Goal: Feedback & Contribution: Submit feedback/report problem

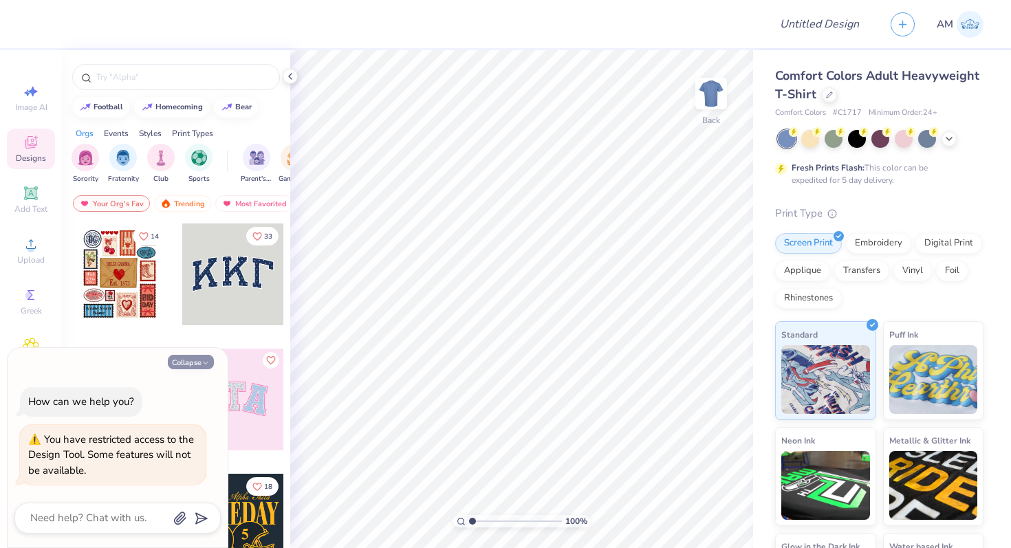
click at [186, 367] on button "Collapse" at bounding box center [191, 362] width 46 height 14
type textarea "x"
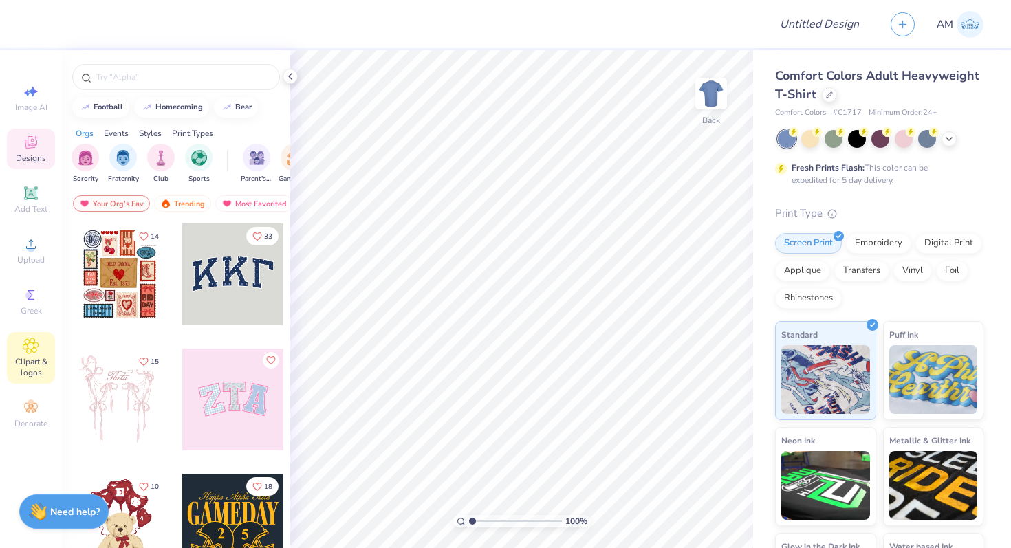
click at [21, 362] on span "Clipart & logos" at bounding box center [31, 367] width 48 height 22
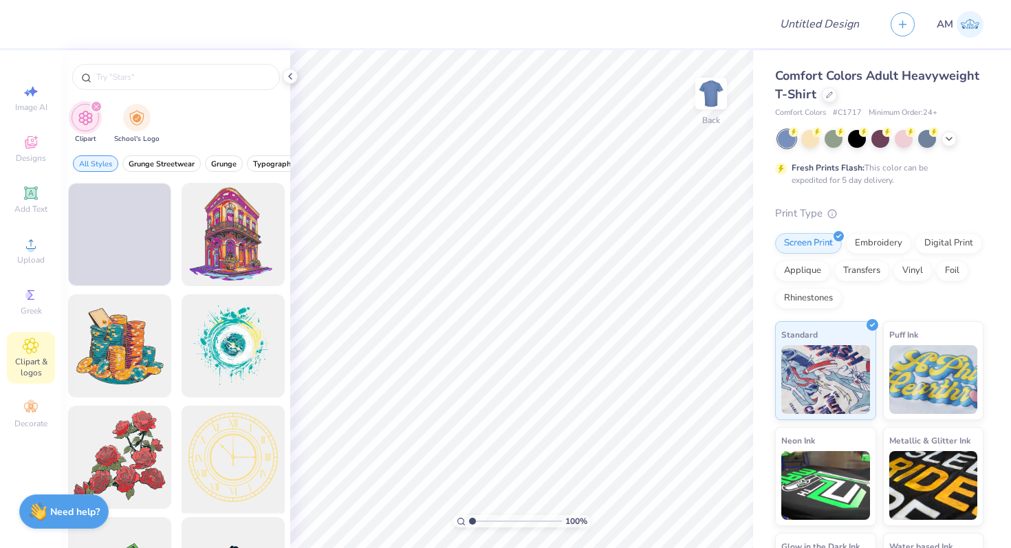
click at [210, 434] on div at bounding box center [232, 457] width 113 height 113
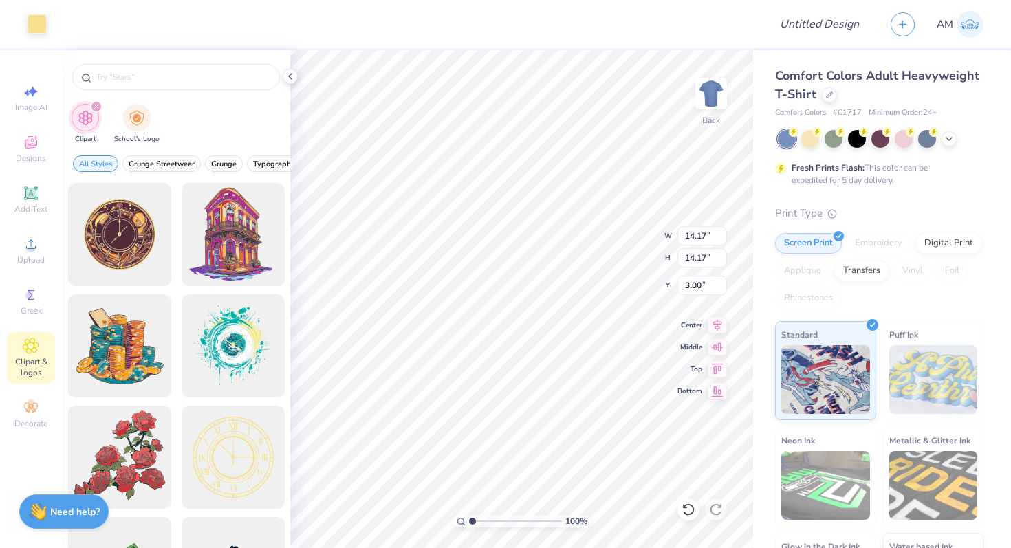
type input "11.62"
type input "4.84"
click at [287, 80] on icon at bounding box center [290, 76] width 11 height 11
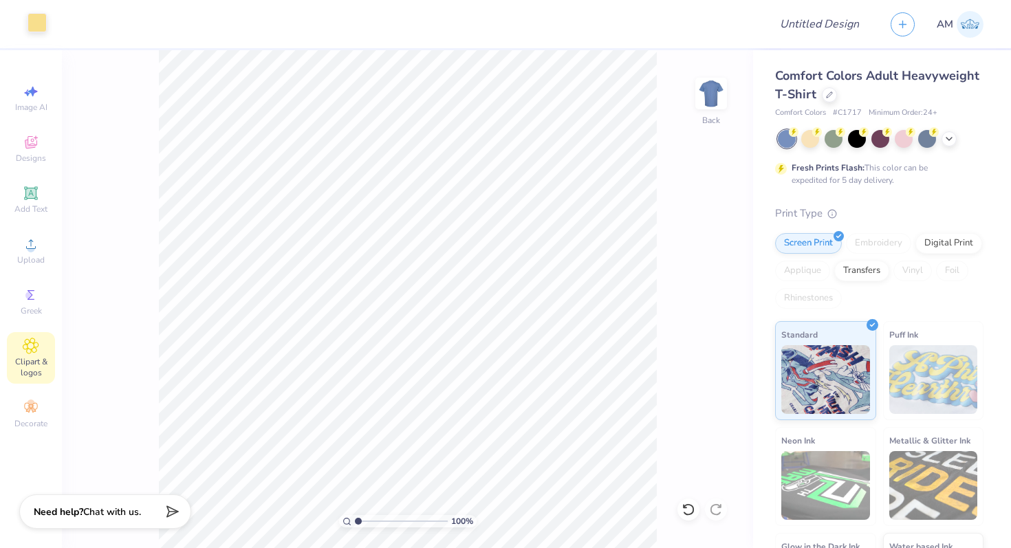
click at [36, 25] on div at bounding box center [37, 22] width 19 height 19
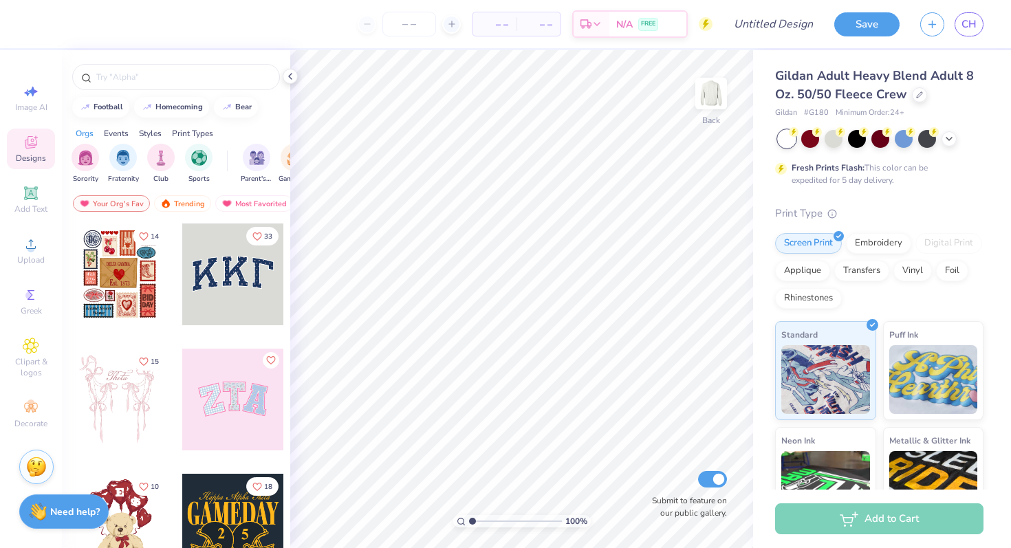
click at [32, 474] on img at bounding box center [36, 467] width 21 height 21
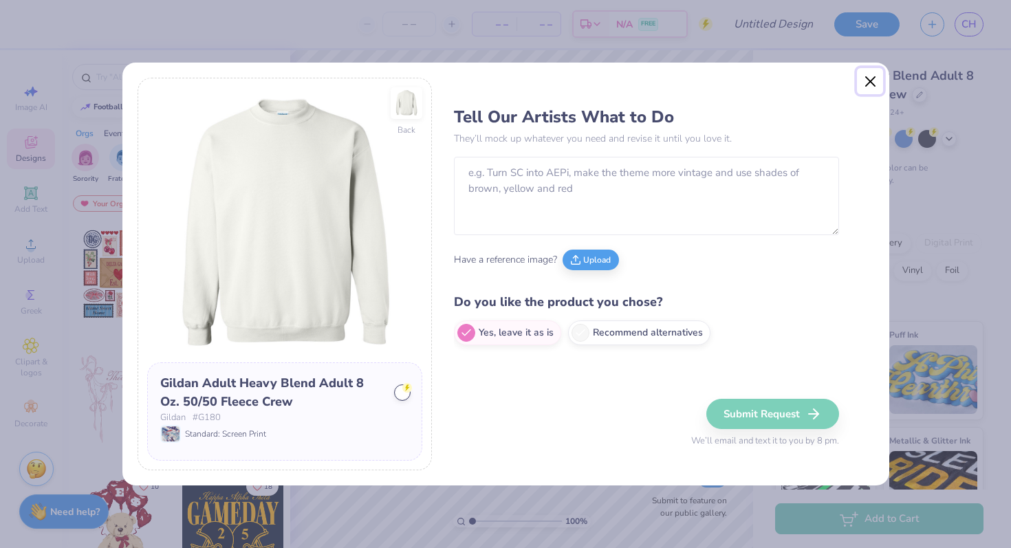
click at [875, 76] on button "Close" at bounding box center [870, 81] width 26 height 26
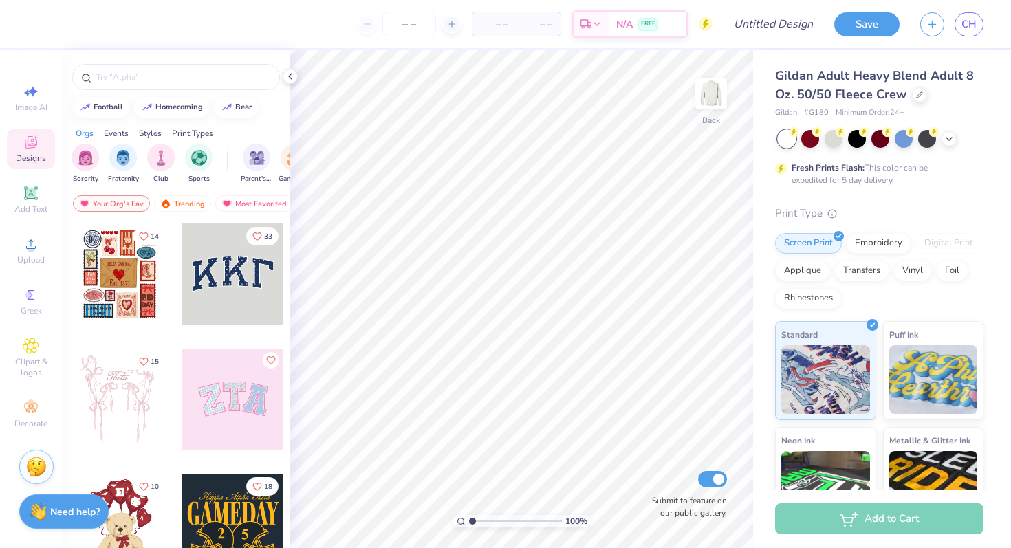
click at [31, 472] on img at bounding box center [36, 467] width 21 height 21
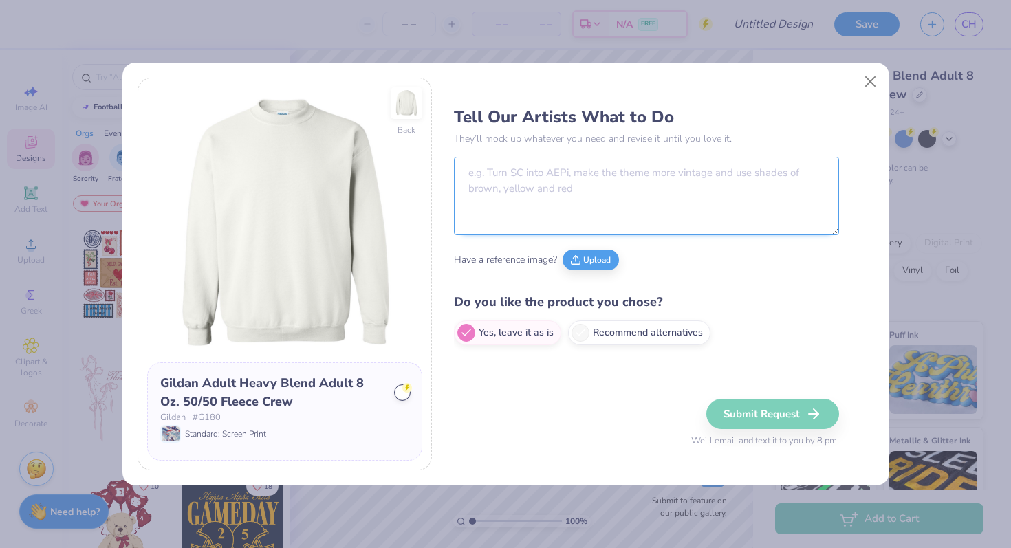
click at [541, 176] on textarea at bounding box center [646, 196] width 385 height 78
paste textarea "For the number do “74” instead of “50” where it says “los Angeles” make it say …"
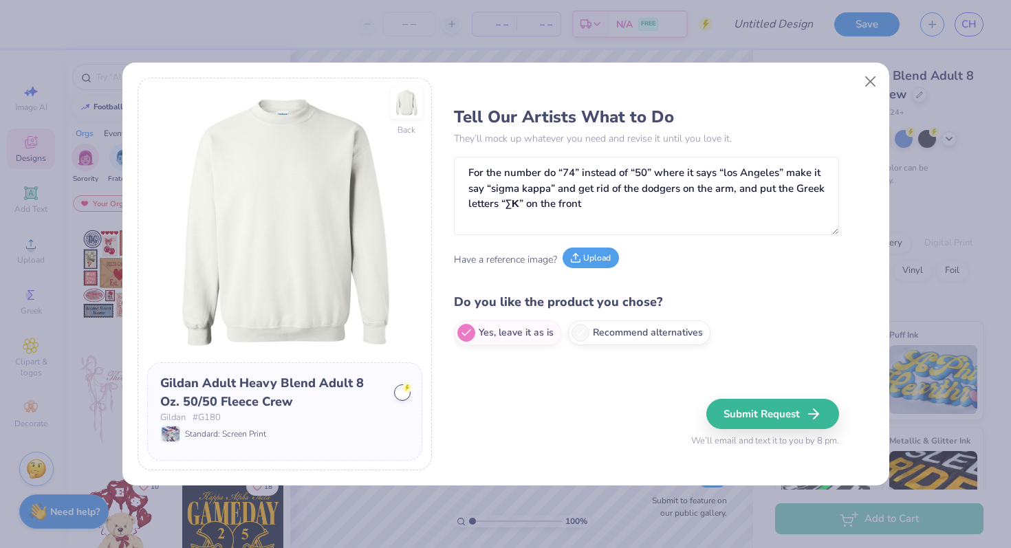
click at [579, 257] on icon at bounding box center [576, 258] width 10 height 10
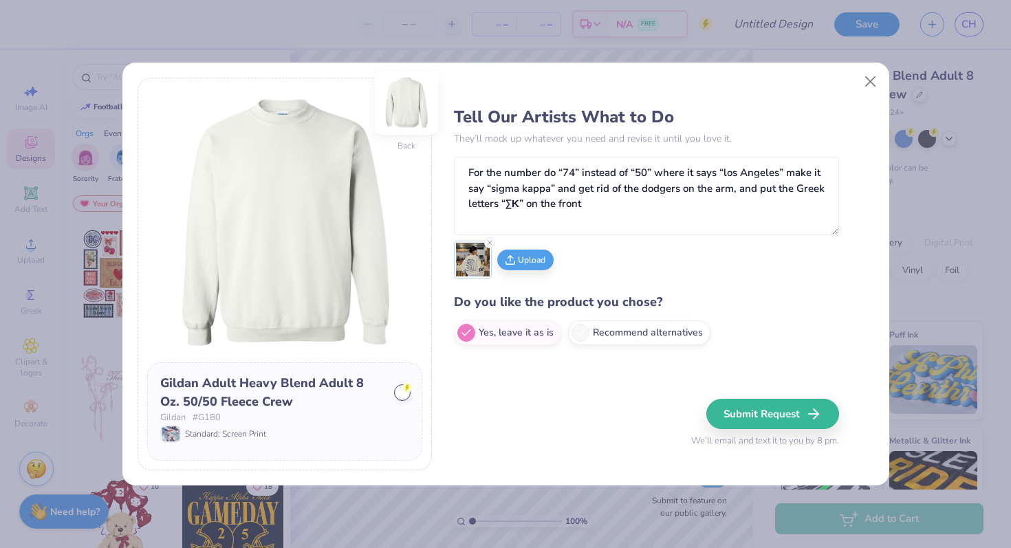
click at [402, 103] on img at bounding box center [406, 103] width 55 height 55
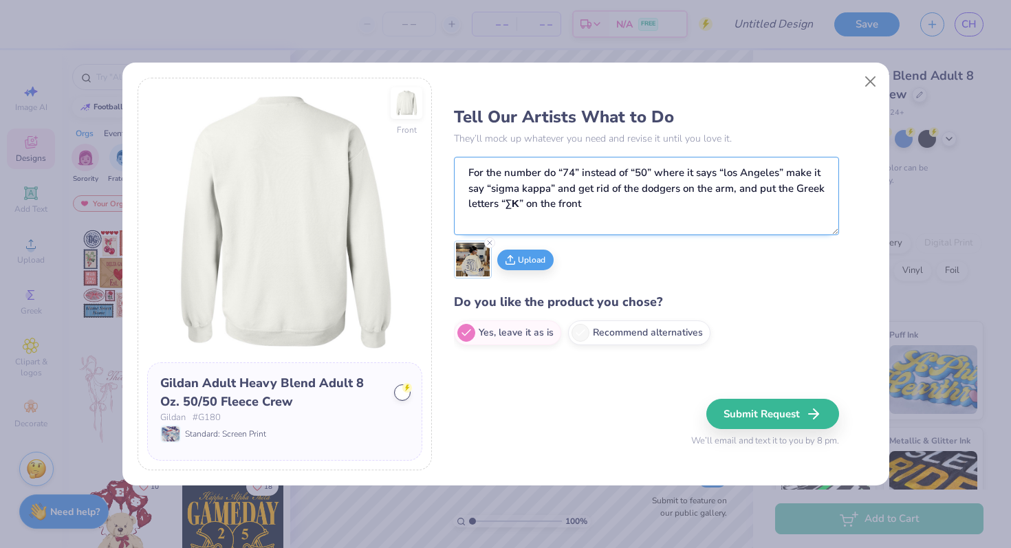
click at [613, 189] on textarea "For the number do “74” instead of “50” where it says “los Angeles” make it say …" at bounding box center [646, 196] width 385 height 78
click at [617, 206] on textarea "For the number do “74” instead of “50” where it says “los Angeles” make it say …" at bounding box center [646, 196] width 385 height 78
type textarea "For the number do “74” instead of “50” where it says “los Angeles” make it say …"
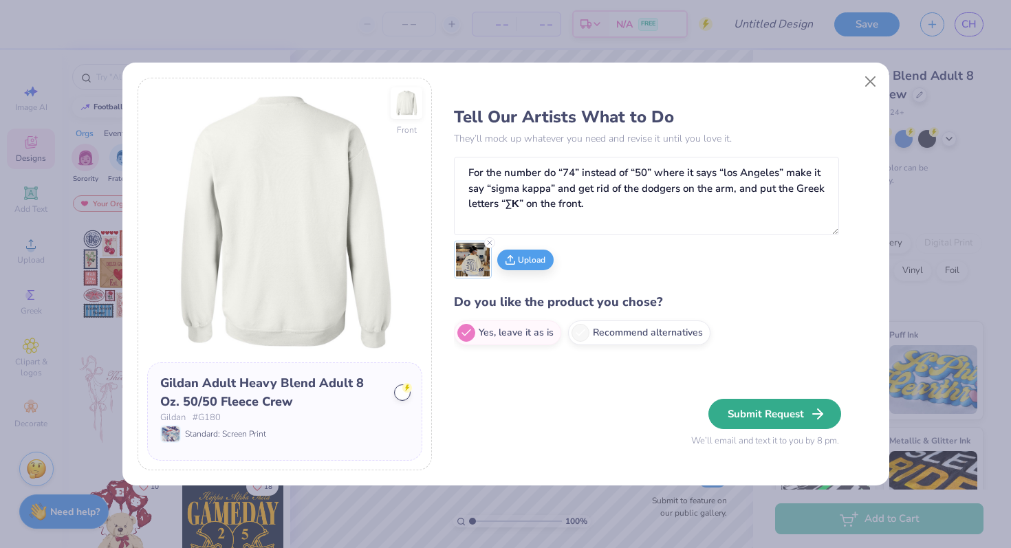
click at [785, 413] on button "Submit Request" at bounding box center [774, 414] width 133 height 30
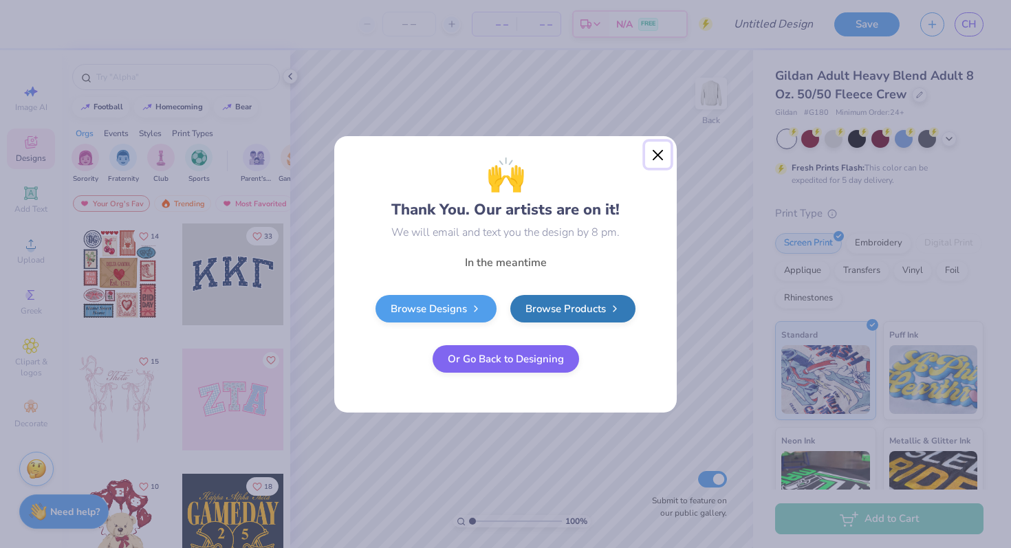
click at [654, 149] on button "Close" at bounding box center [658, 155] width 26 height 26
